Goal: Find specific page/section: Find specific page/section

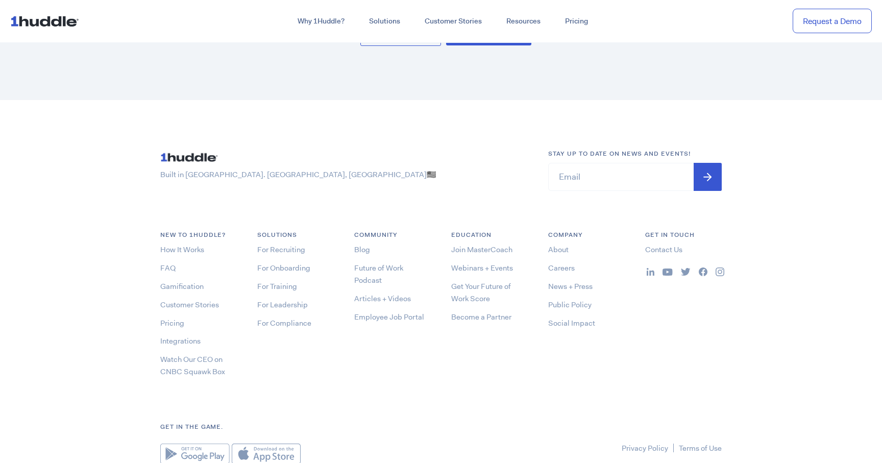
scroll to position [5484, 0]
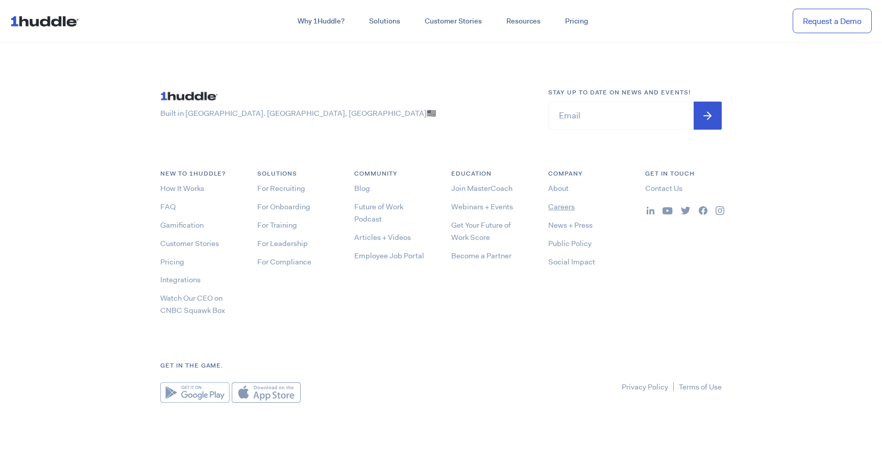
click at [567, 204] on link "Careers" at bounding box center [561, 207] width 27 height 10
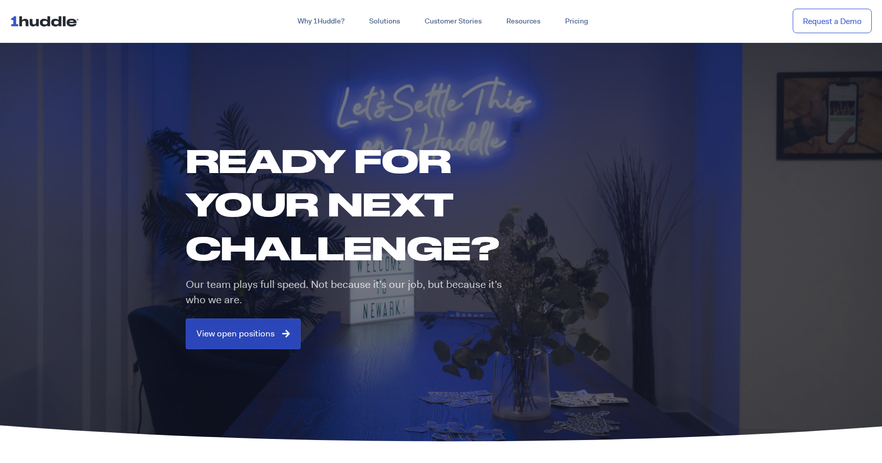
click at [273, 334] on span "View open positions" at bounding box center [242, 333] width 93 height 9
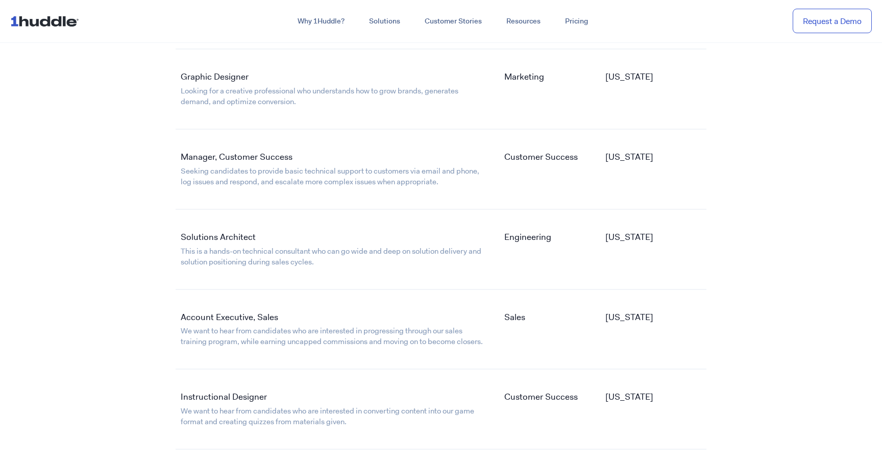
scroll to position [1808, 0]
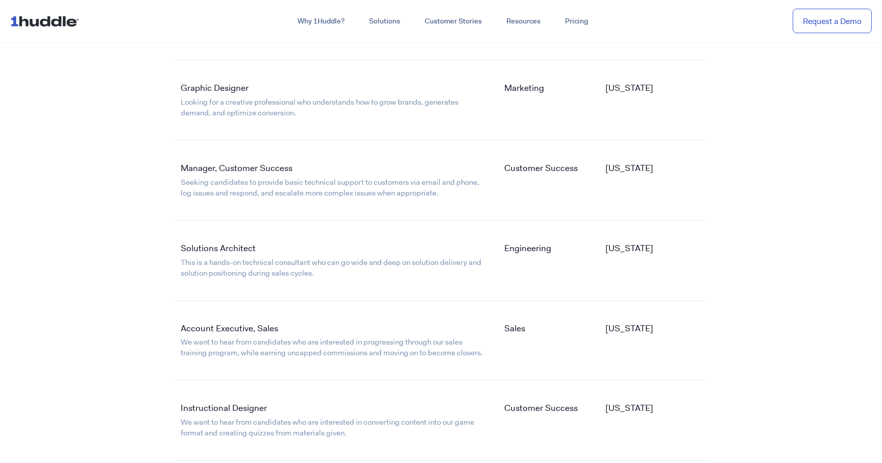
click at [276, 167] on link "Manager, Customer Success" at bounding box center [237, 167] width 112 height 11
click at [210, 190] on link "Seeking candidates to provide basic technical support to customers via email an…" at bounding box center [330, 187] width 298 height 21
